Goal: Submit feedback/report problem

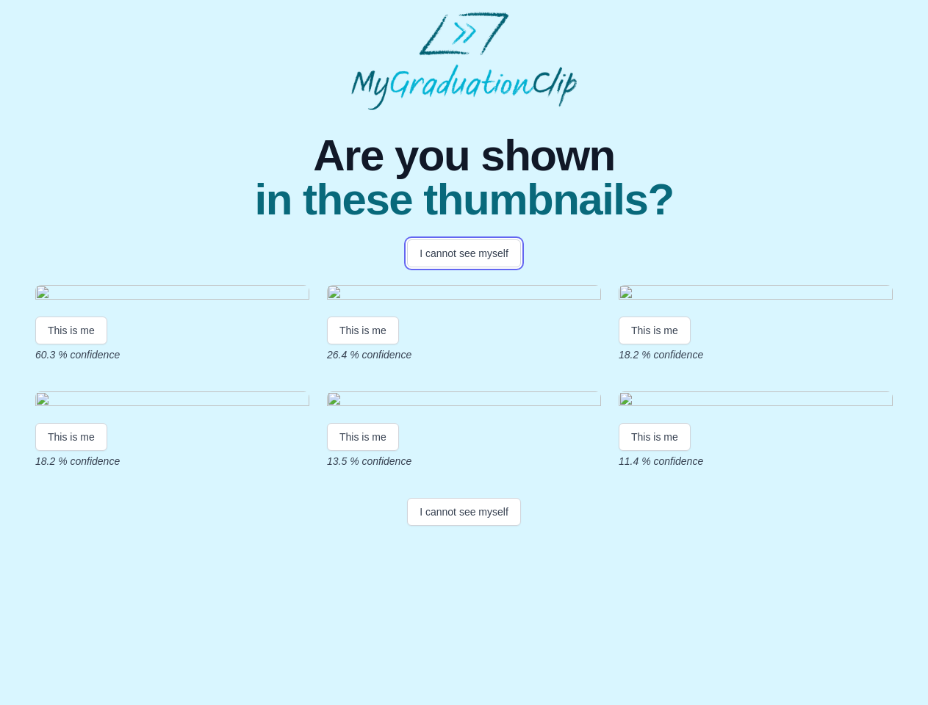
click at [464, 254] on button "I cannot see myself" at bounding box center [464, 254] width 114 height 28
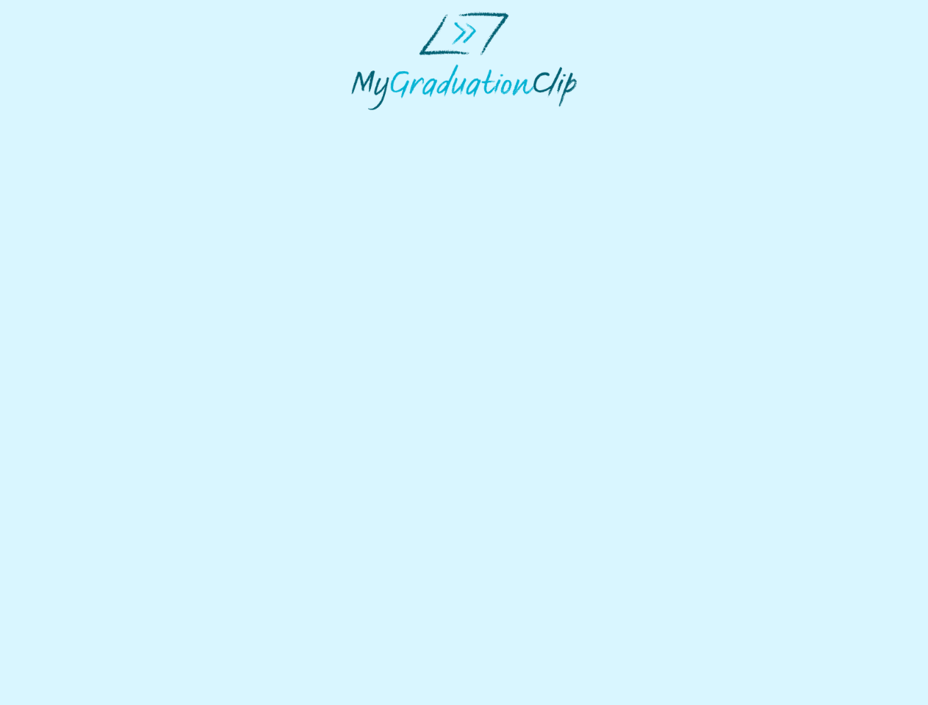
click at [71, 122] on html at bounding box center [464, 61] width 928 height 122
click at [365, 122] on html at bounding box center [464, 61] width 928 height 122
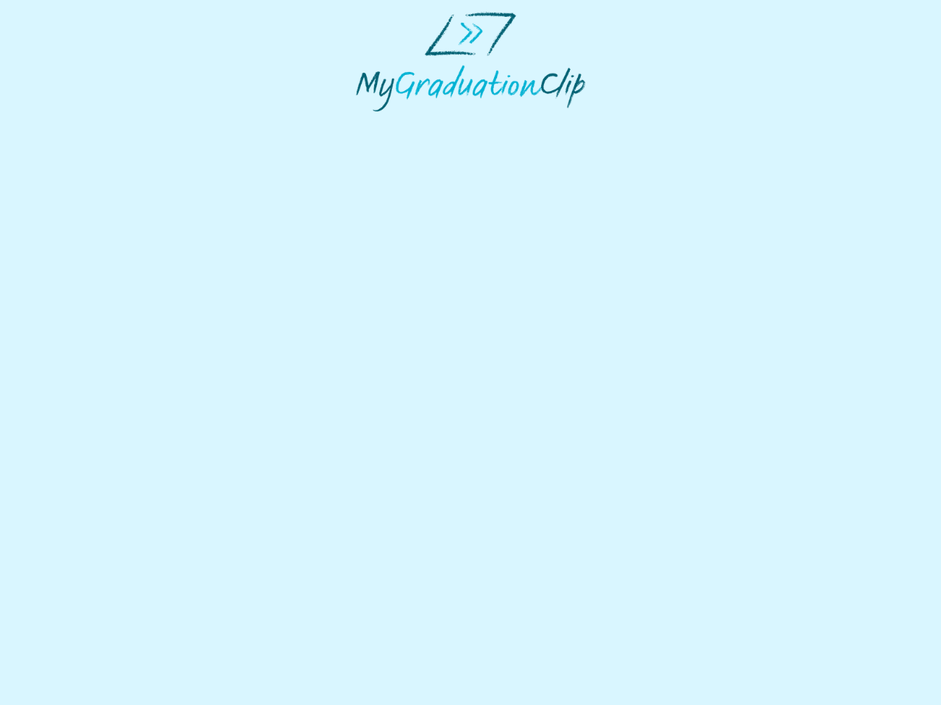
click at [658, 123] on html at bounding box center [470, 61] width 941 height 123
click at [71, 123] on html at bounding box center [470, 61] width 941 height 123
click at [365, 123] on html at bounding box center [470, 61] width 941 height 123
click at [658, 123] on html at bounding box center [470, 61] width 941 height 123
